Goal: Find specific page/section: Find specific page/section

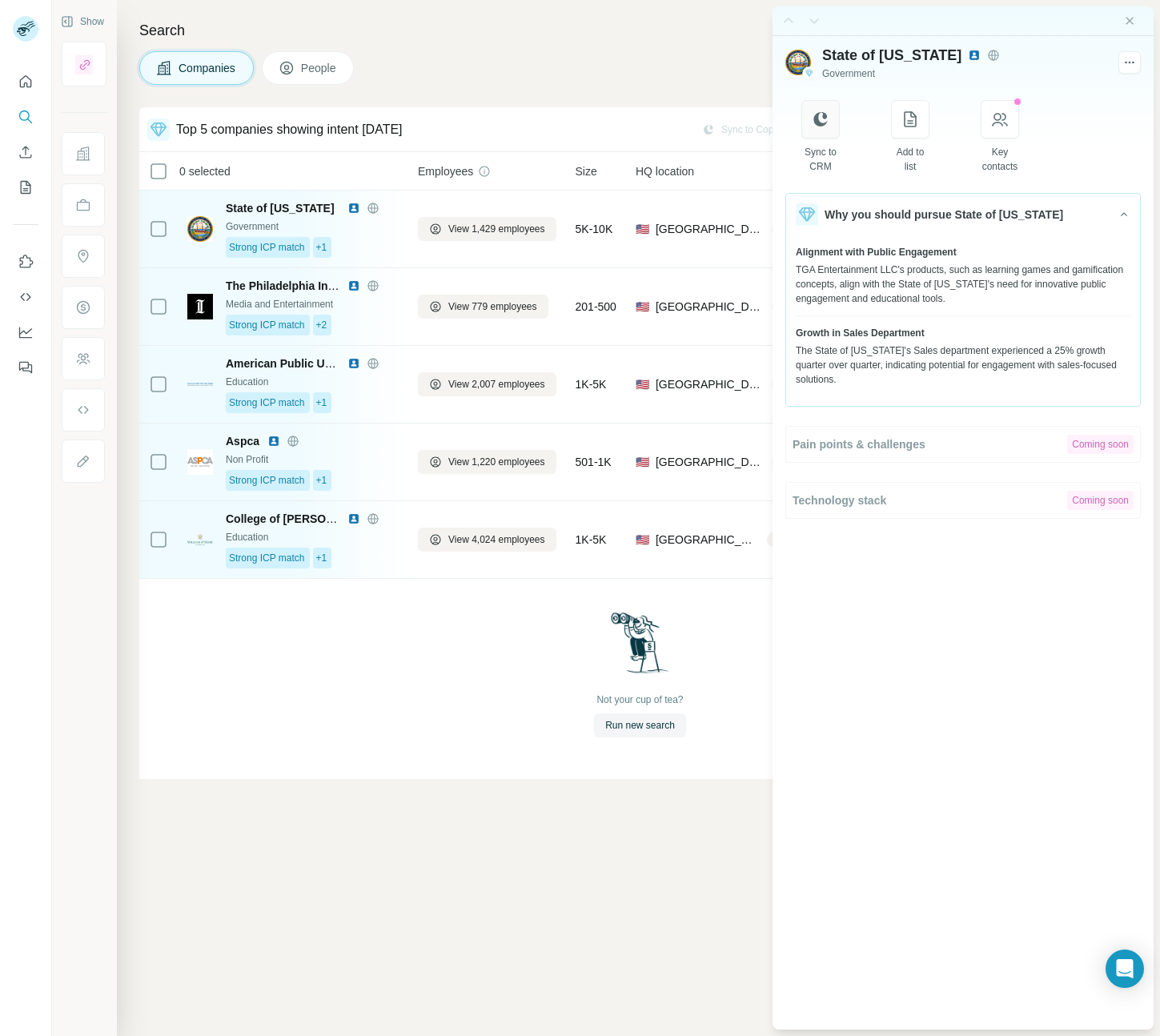
click at [817, 122] on icon "button" at bounding box center [820, 118] width 13 height 14
click at [1130, 20] on icon "Close side panel" at bounding box center [1130, 20] width 8 height 8
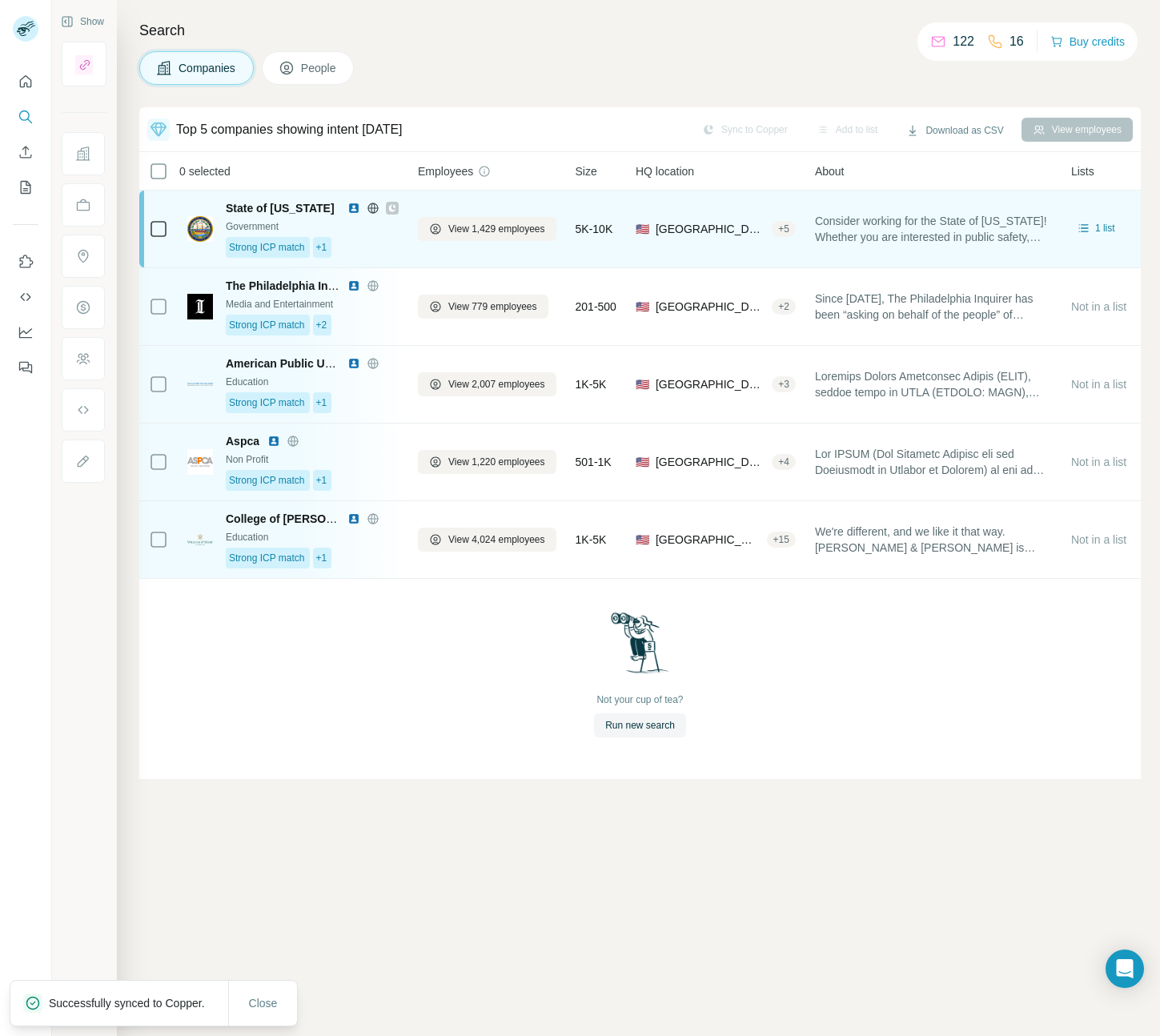
click at [752, 211] on div "🇺🇸 [GEOGRAPHIC_DATA] + 5" at bounding box center [715, 228] width 160 height 58
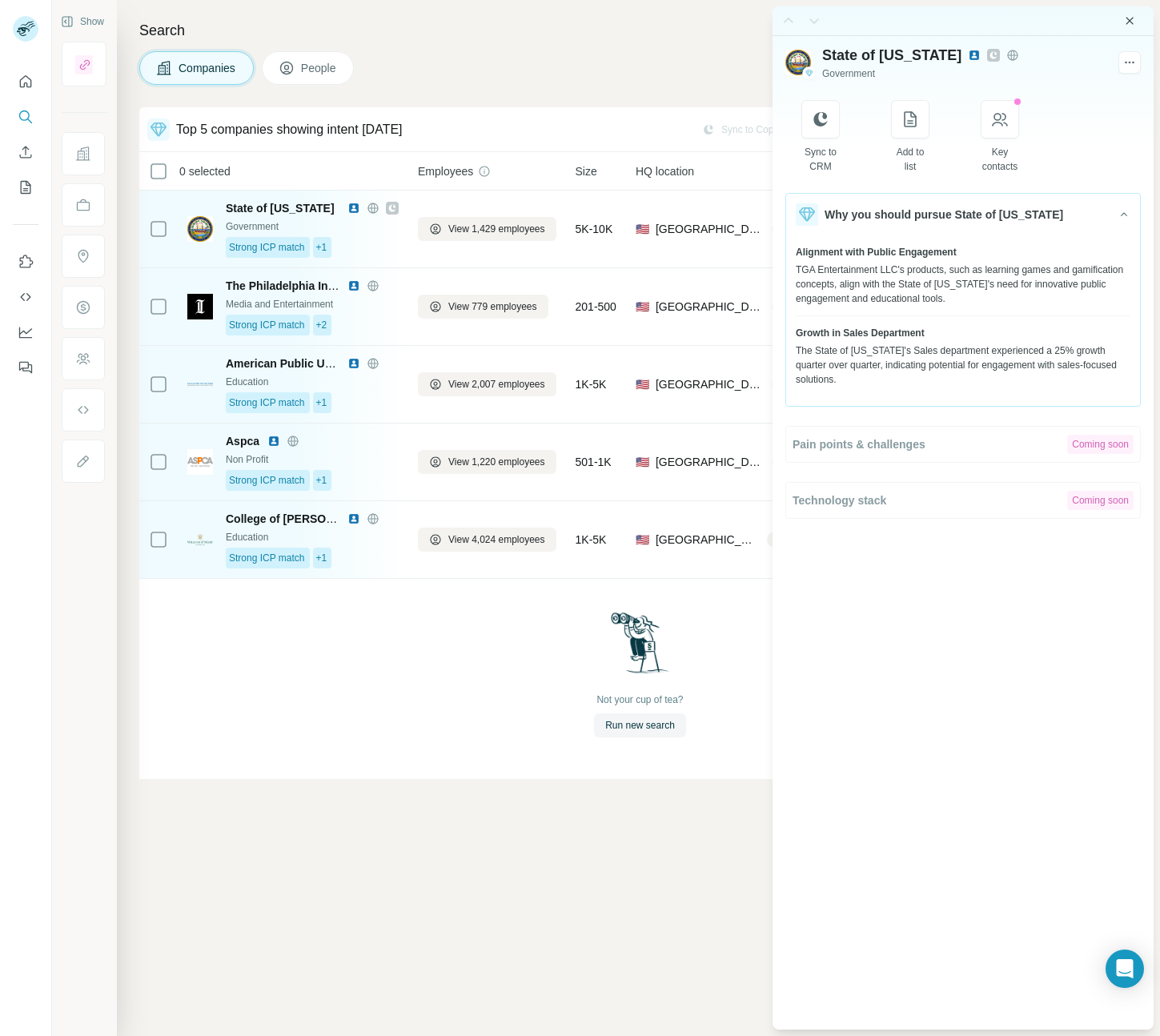
click at [1128, 19] on icon "Close side panel" at bounding box center [1130, 20] width 8 height 8
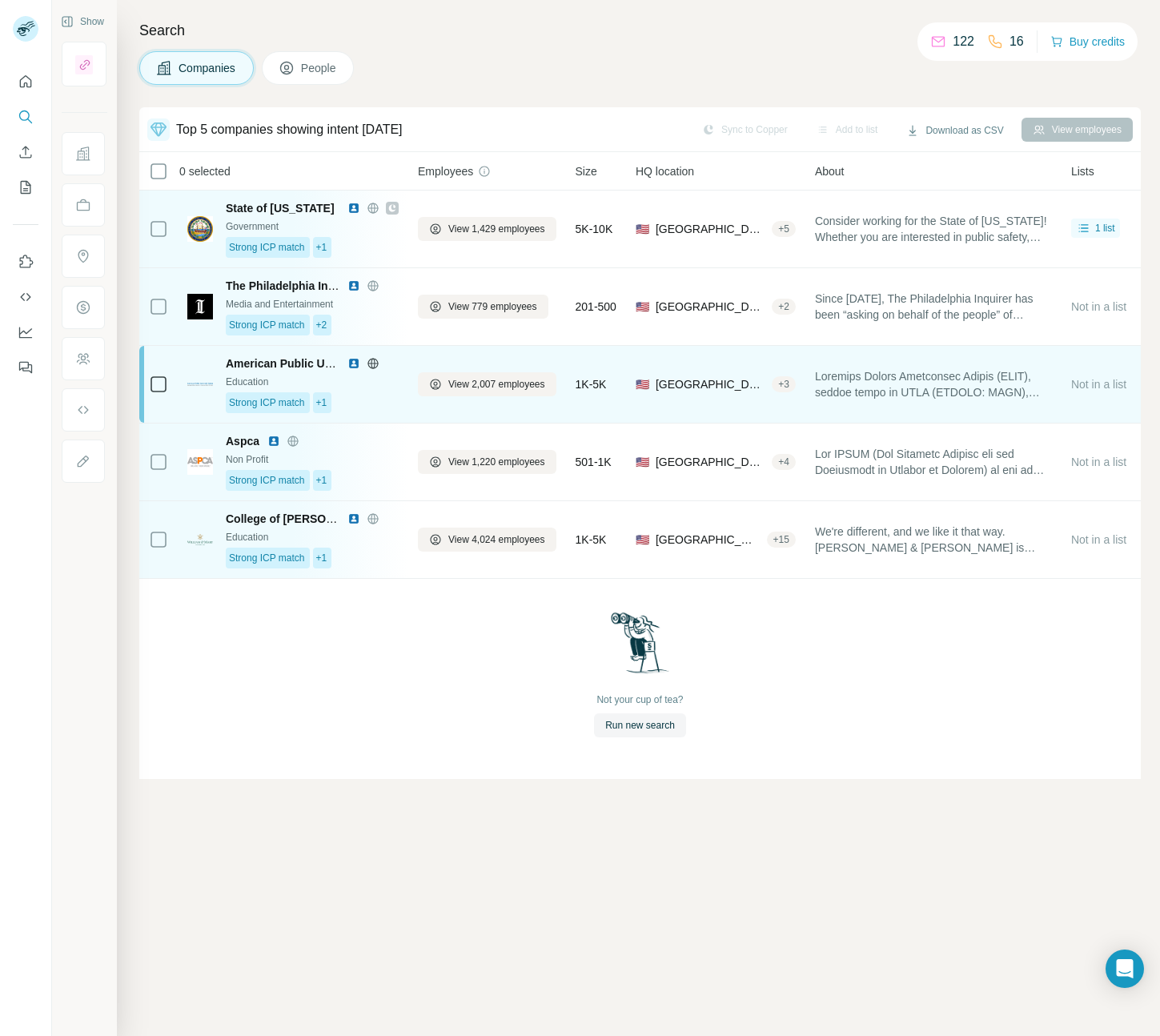
click at [864, 362] on div at bounding box center [933, 384] width 237 height 58
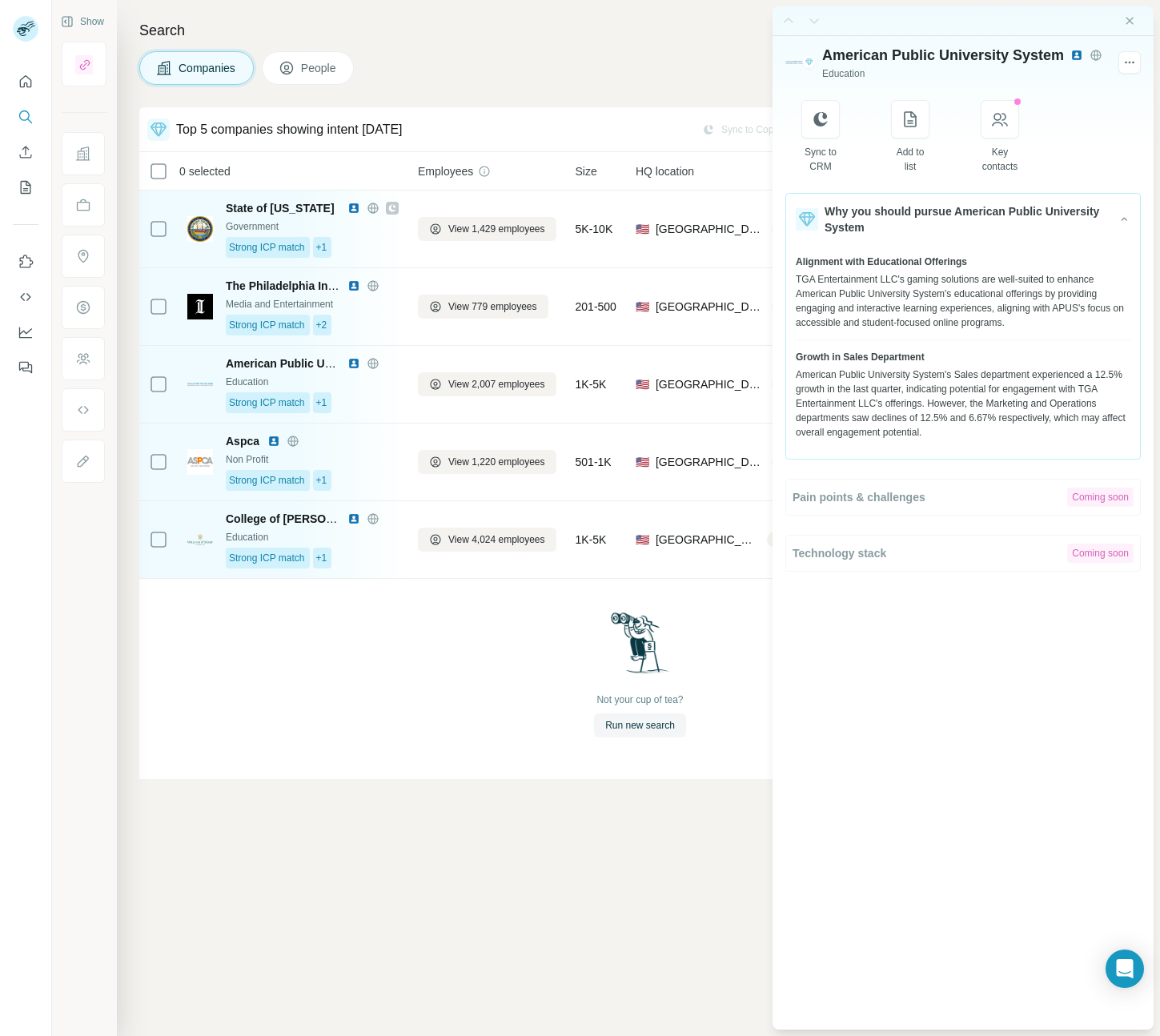
click at [1136, 21] on div at bounding box center [963, 21] width 381 height 29
click at [1128, 18] on icon "Close side panel" at bounding box center [1129, 20] width 13 height 13
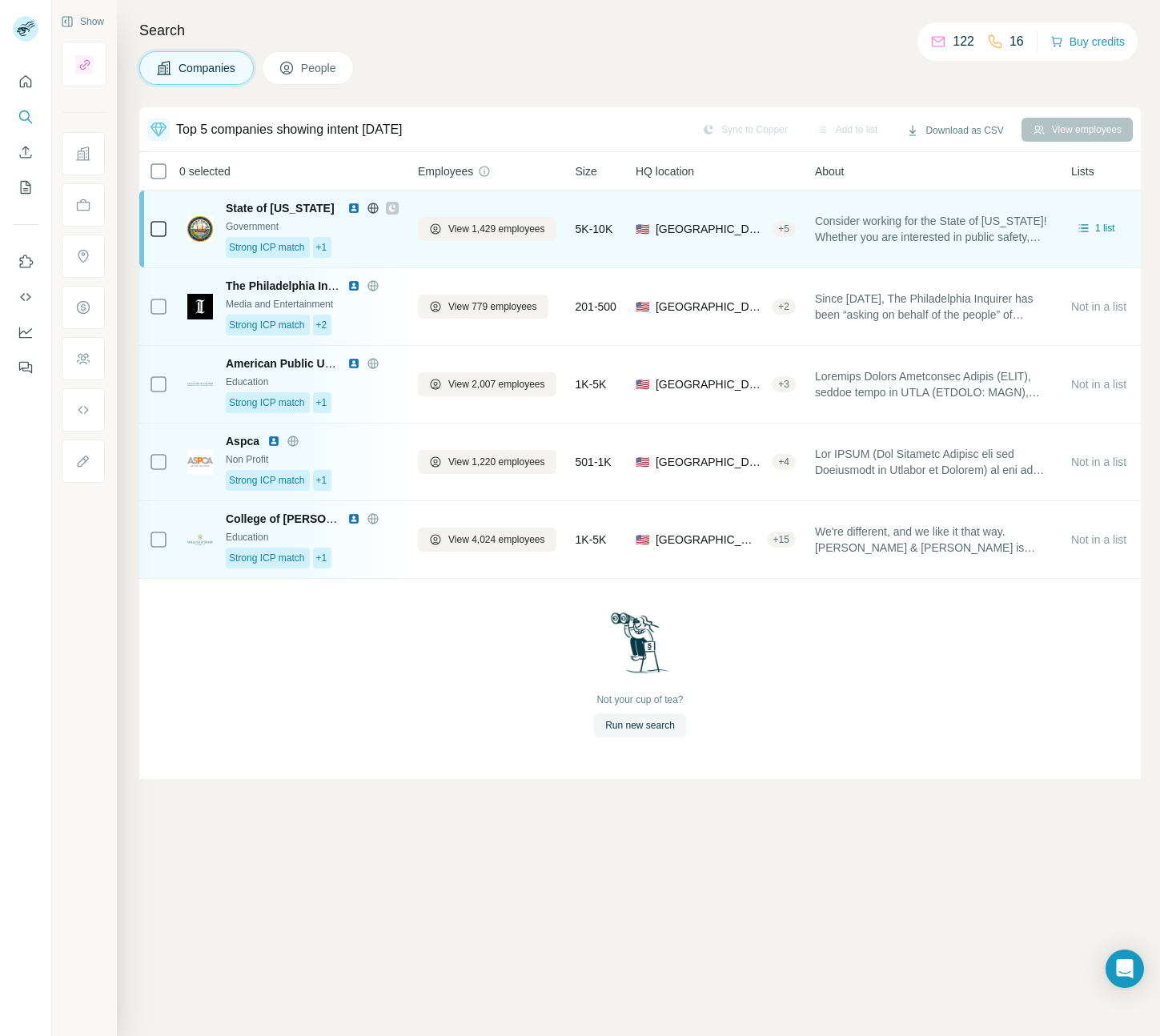
click at [397, 207] on div at bounding box center [392, 207] width 13 height 13
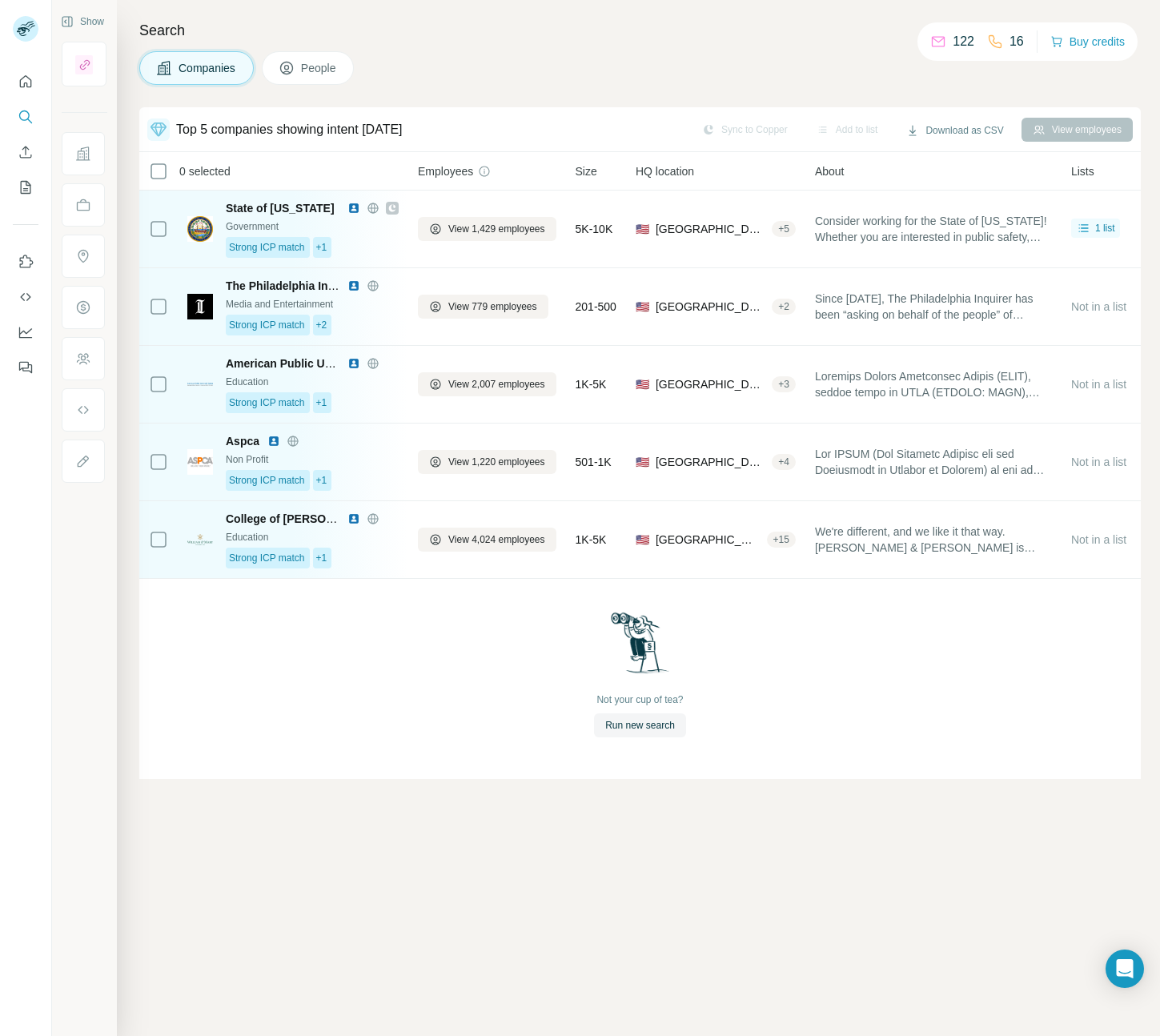
click at [760, 682] on div "Not your cup of tea? Run new search" at bounding box center [640, 673] width 1001 height 191
drag, startPoint x: 802, startPoint y: 683, endPoint x: 767, endPoint y: 678, distance: 35.4
click at [802, 683] on div "Not your cup of tea? Run new search" at bounding box center [640, 673] width 1001 height 191
click at [771, 678] on div "Not your cup of tea? Run new search" at bounding box center [640, 673] width 1001 height 191
drag, startPoint x: 797, startPoint y: 678, endPoint x: 783, endPoint y: 677, distance: 14.0
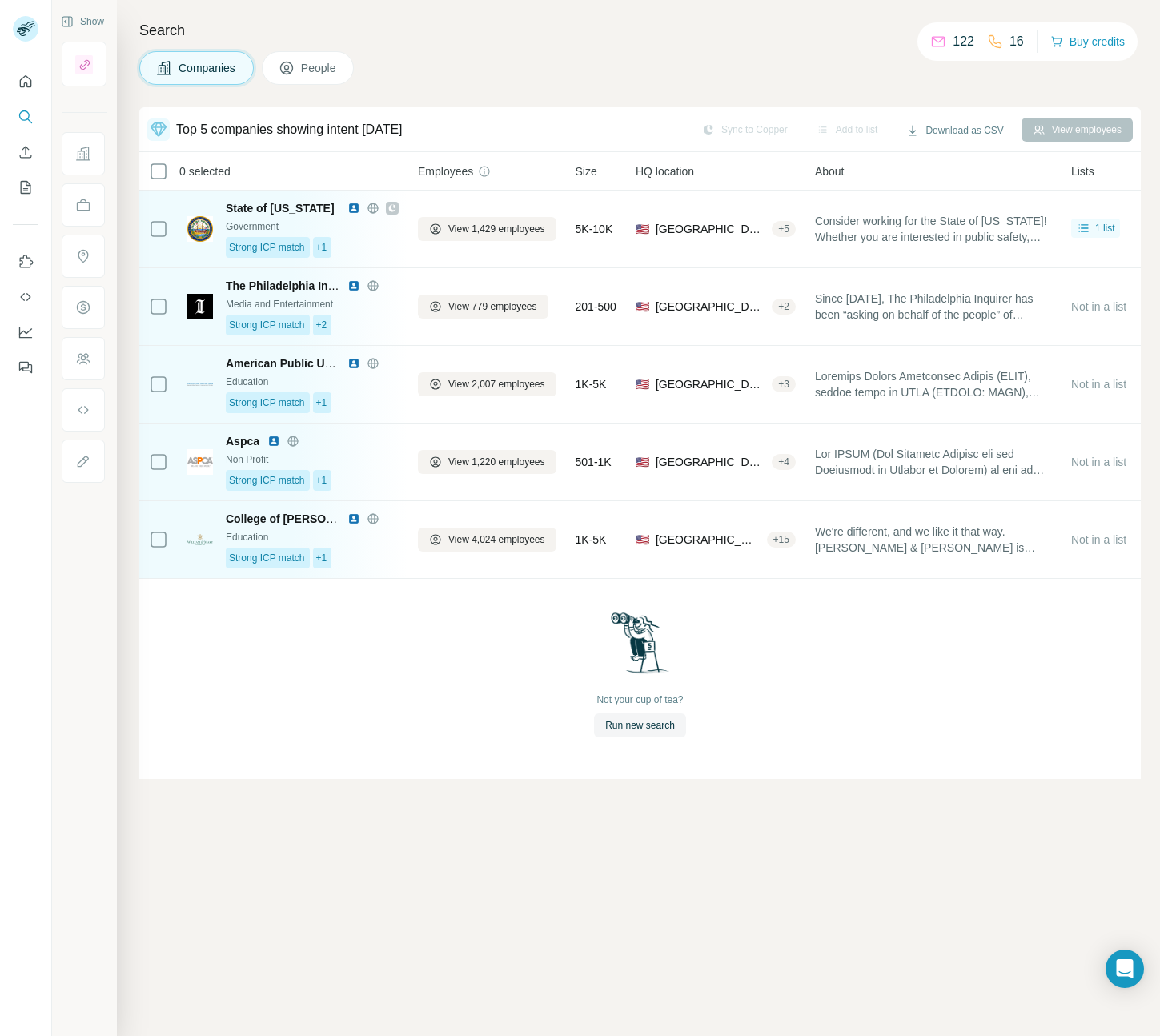
click at [797, 678] on div "Not your cup of tea? Run new search" at bounding box center [640, 673] width 1001 height 191
drag, startPoint x: 783, startPoint y: 677, endPoint x: 807, endPoint y: 680, distance: 24.2
click at [797, 678] on div "Not your cup of tea? Run new search" at bounding box center [640, 673] width 1001 height 191
click at [802, 679] on div "Not your cup of tea? Run new search" at bounding box center [640, 673] width 1001 height 191
click at [801, 679] on div "Not your cup of tea? Run new search" at bounding box center [640, 673] width 1001 height 191
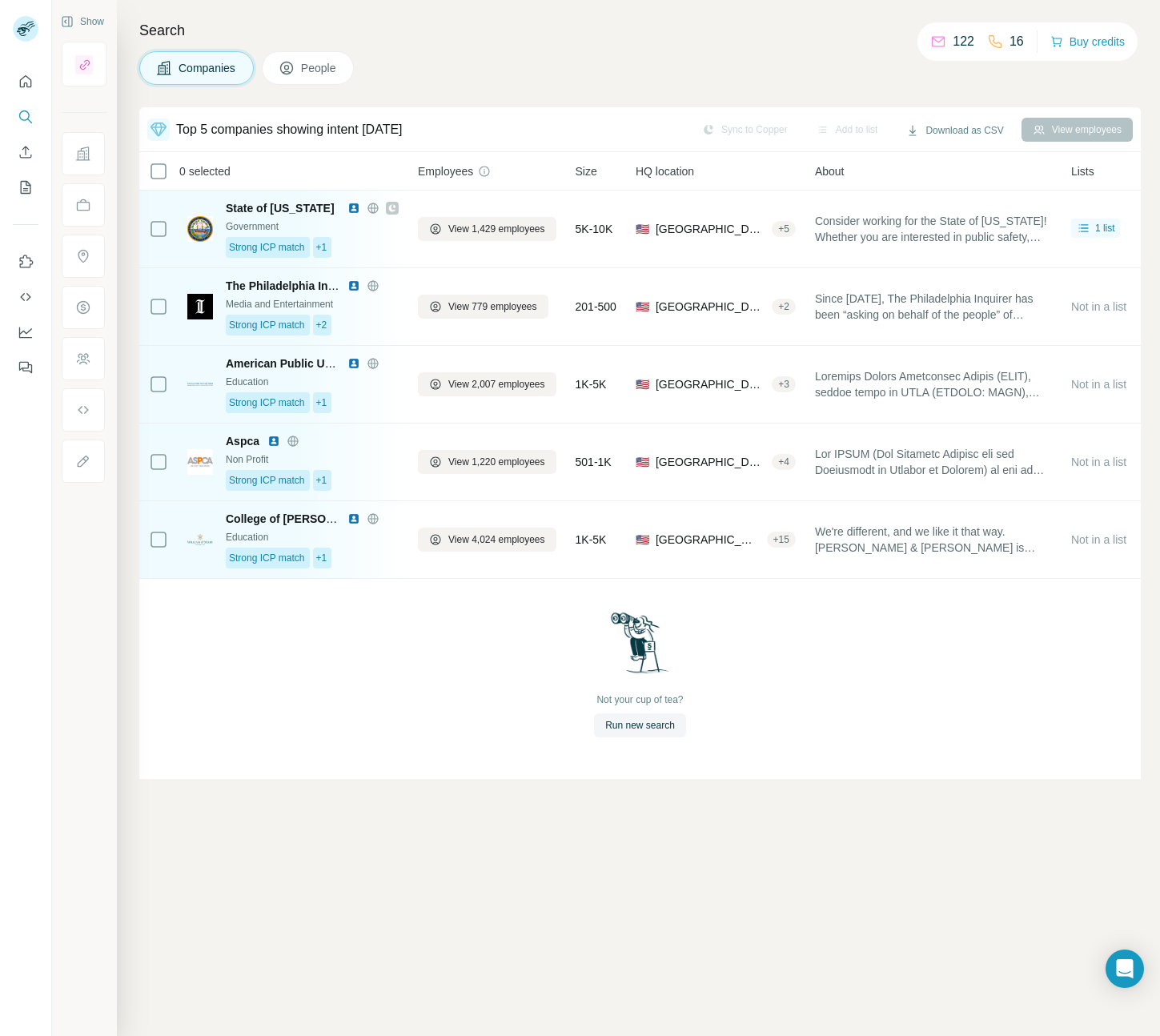
click at [803, 679] on div "Not your cup of tea? Run new search" at bounding box center [640, 673] width 1001 height 191
click at [823, 678] on div "Not your cup of tea? Run new search" at bounding box center [640, 673] width 1001 height 191
